Goal: Information Seeking & Learning: Learn about a topic

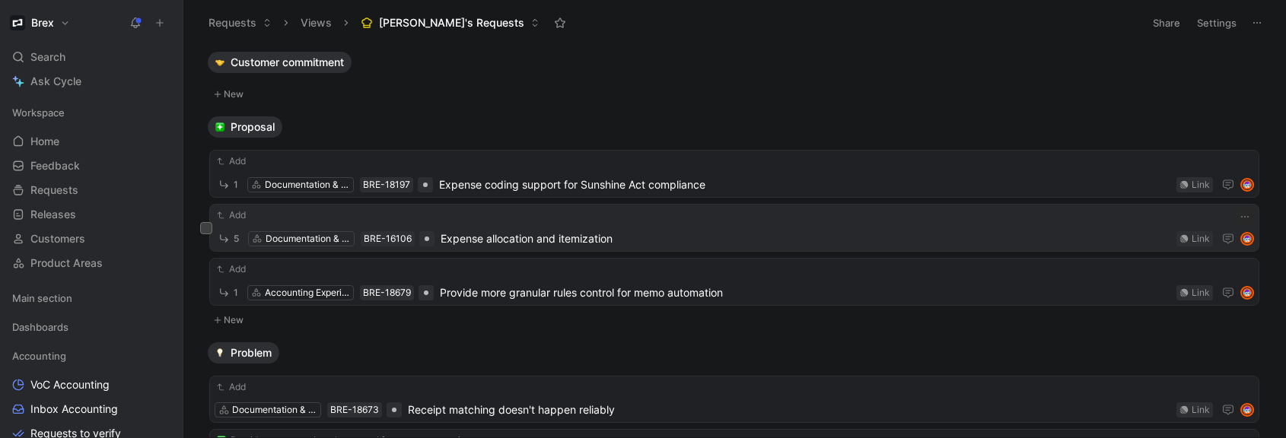
click at [651, 242] on span "Expense allocation and itemization" at bounding box center [806, 239] width 730 height 18
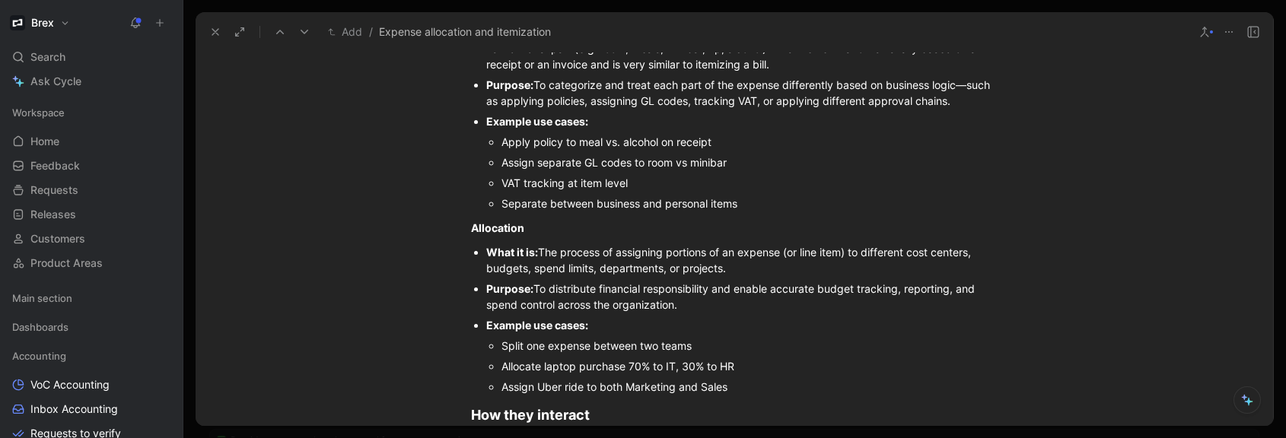
scroll to position [1653, 0]
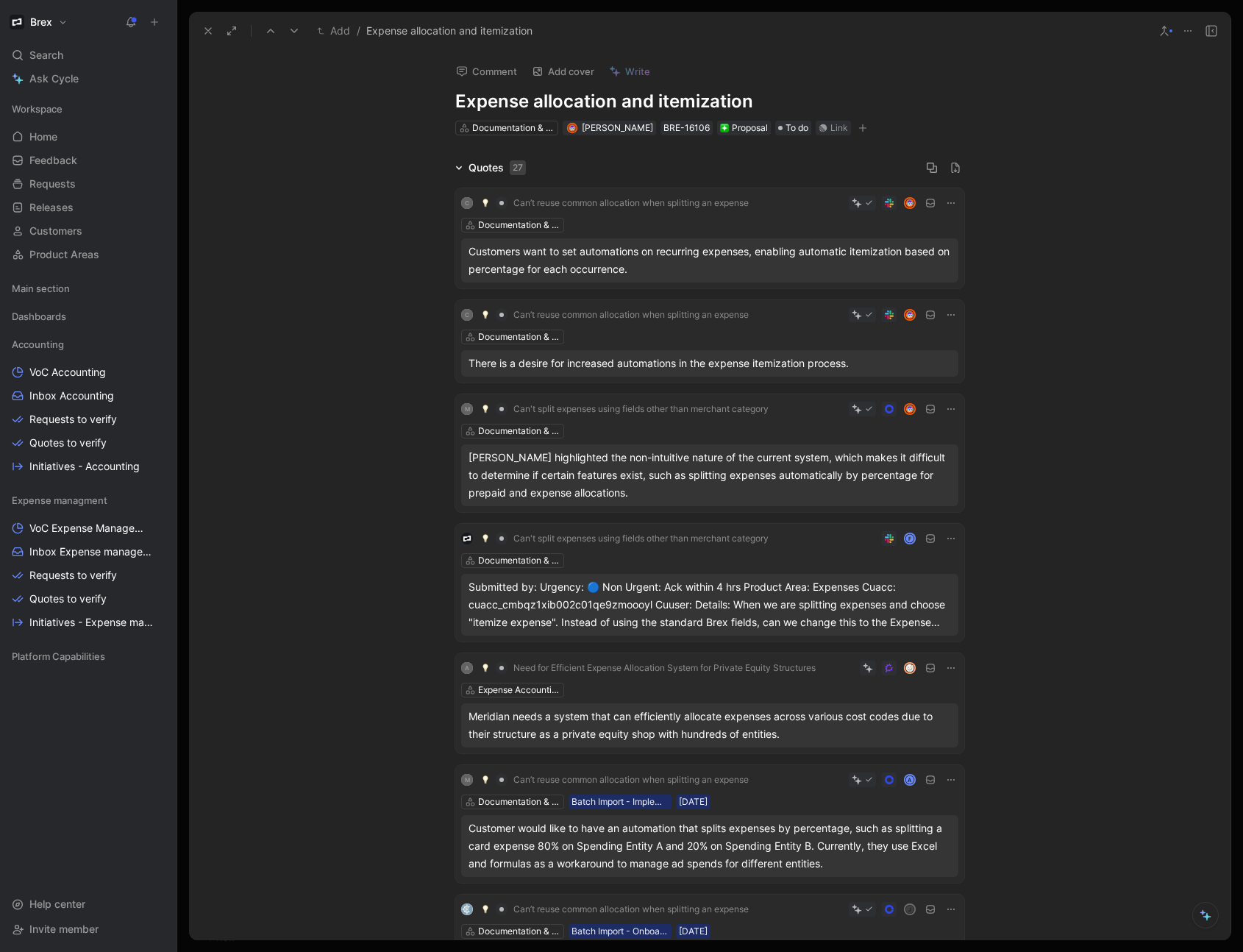
click at [207, 33] on icon at bounding box center [208, 31] width 12 height 12
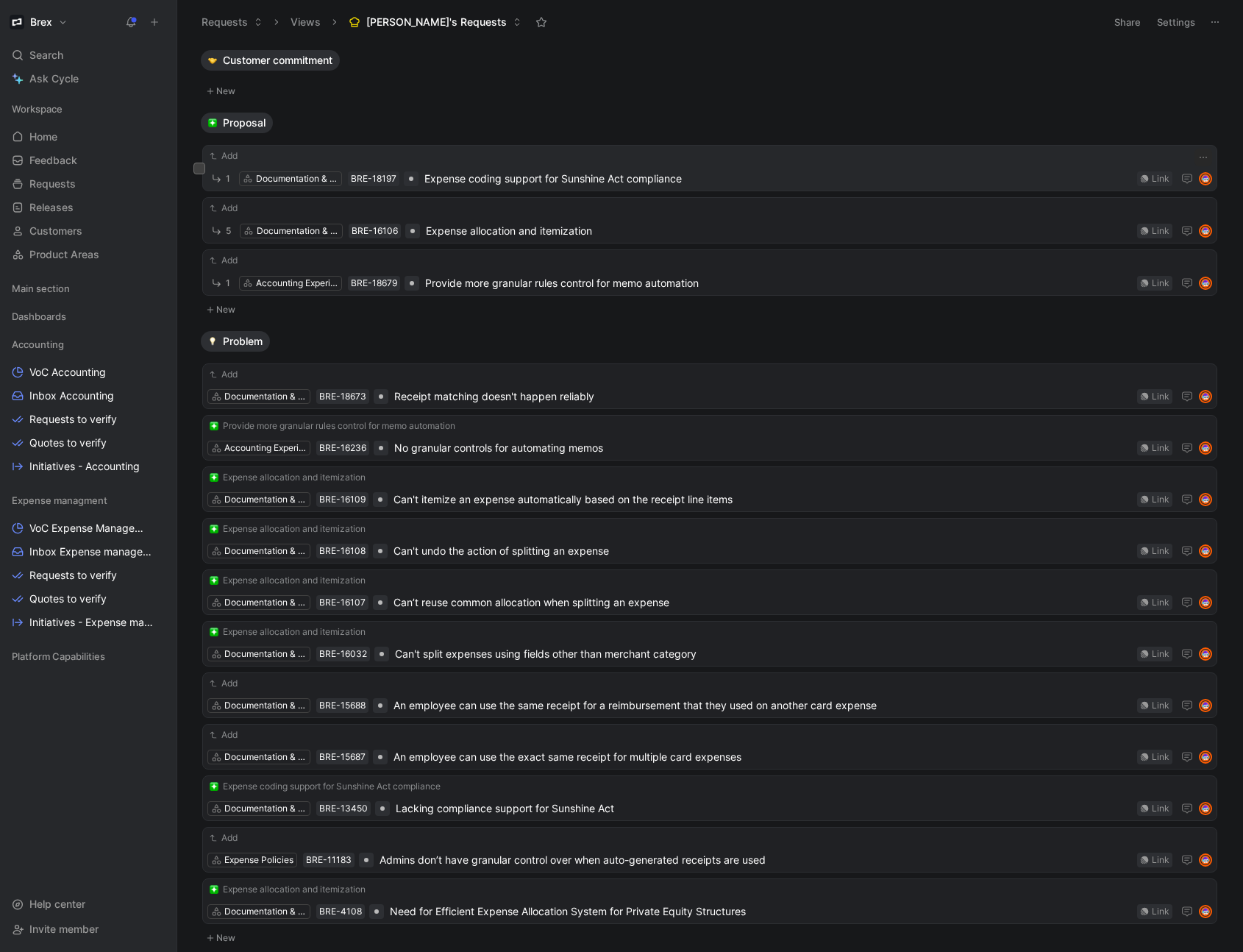
click at [570, 177] on span "Expense coding support for Sunshine Act compliance" at bounding box center [777, 179] width 707 height 17
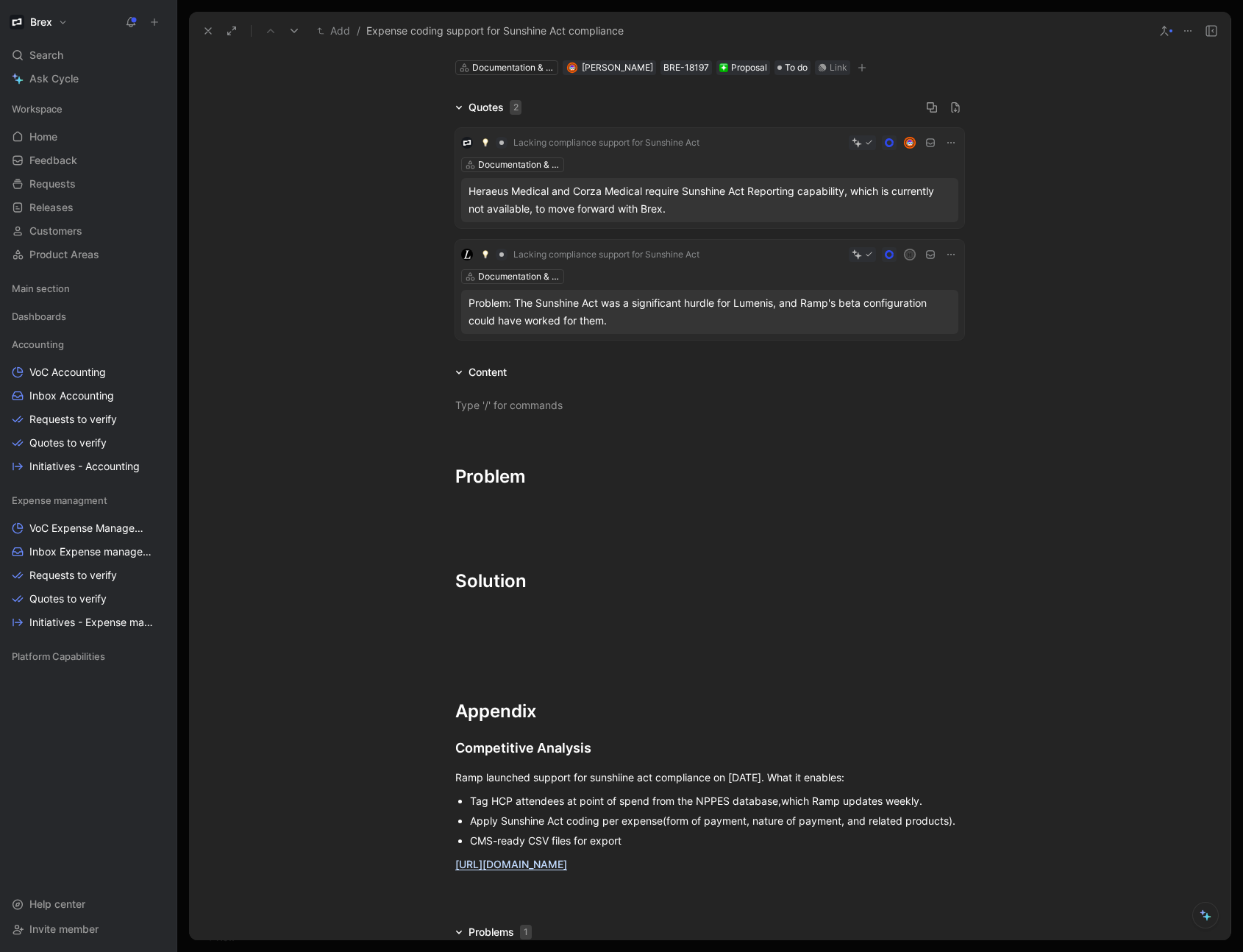
scroll to position [261, 0]
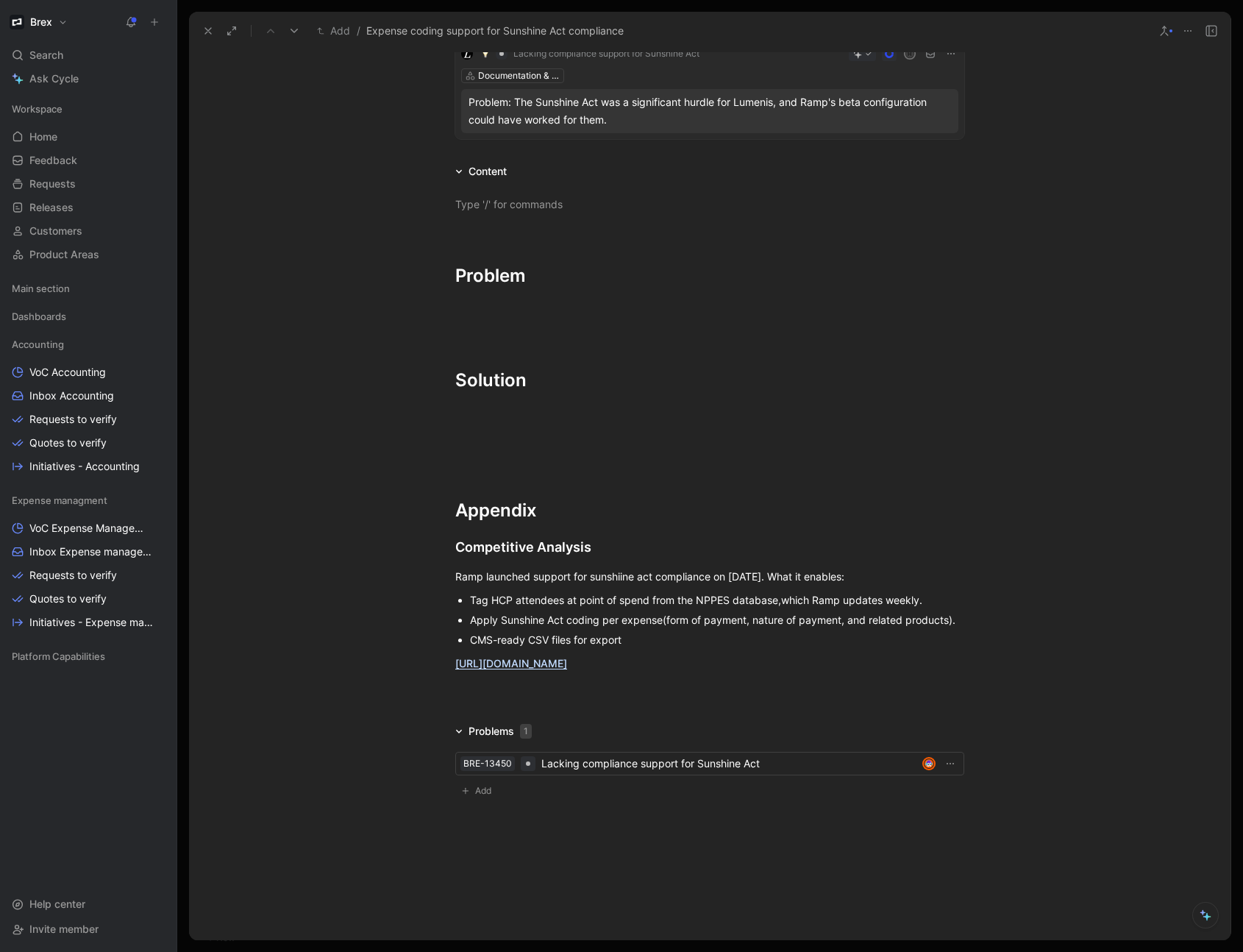
click at [487, 423] on div at bounding box center [709, 696] width 1041 height 17
click at [455, 423] on div "Competitive Analysis" at bounding box center [709, 546] width 509 height 20
